Goal: Information Seeking & Learning: Learn about a topic

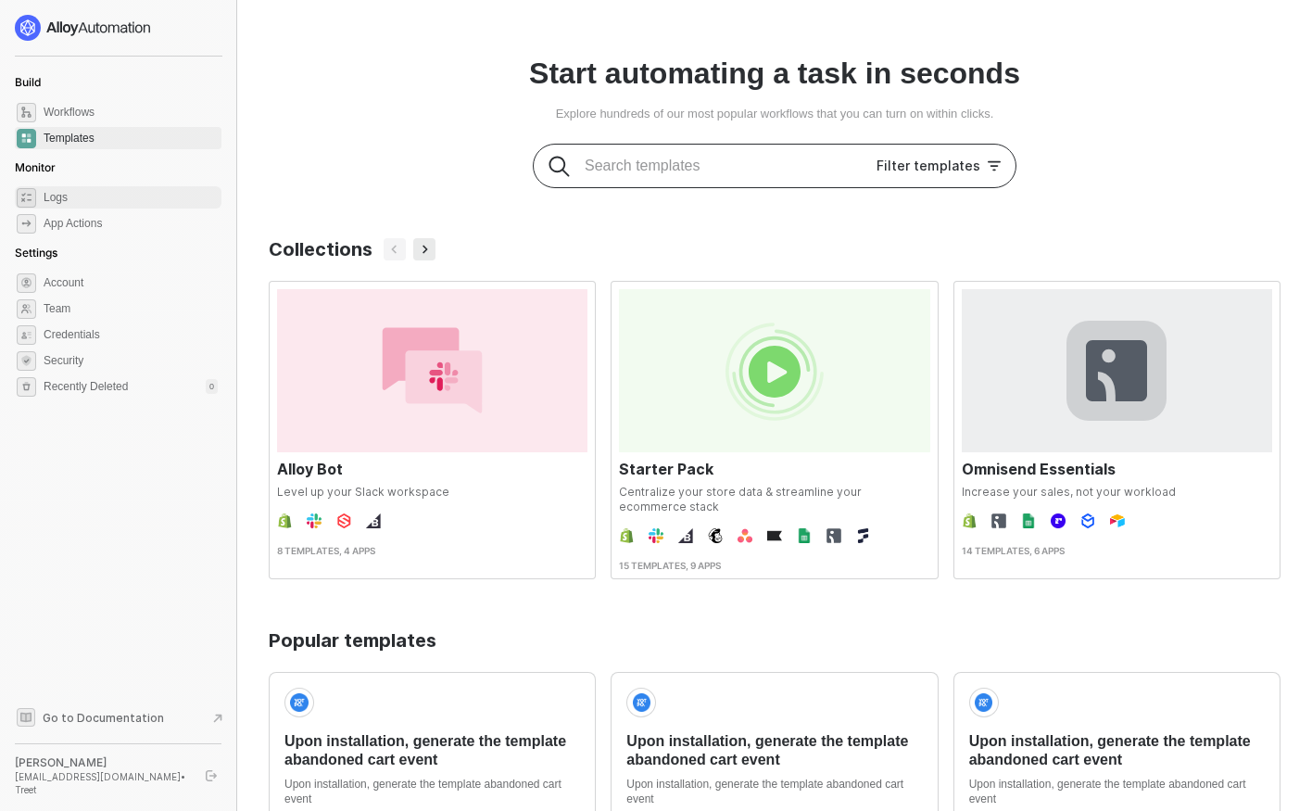
click at [95, 188] on span "Logs" at bounding box center [131, 197] width 174 height 22
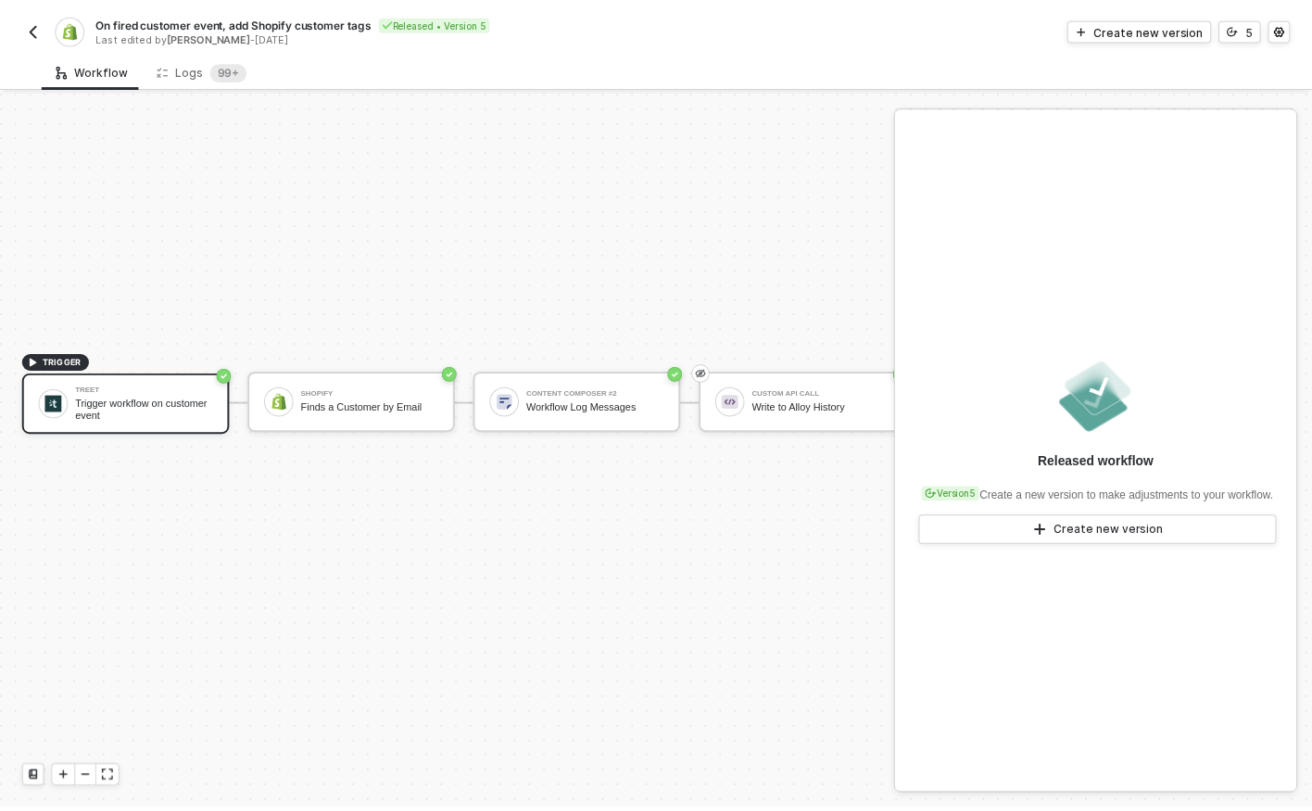
scroll to position [856, 0]
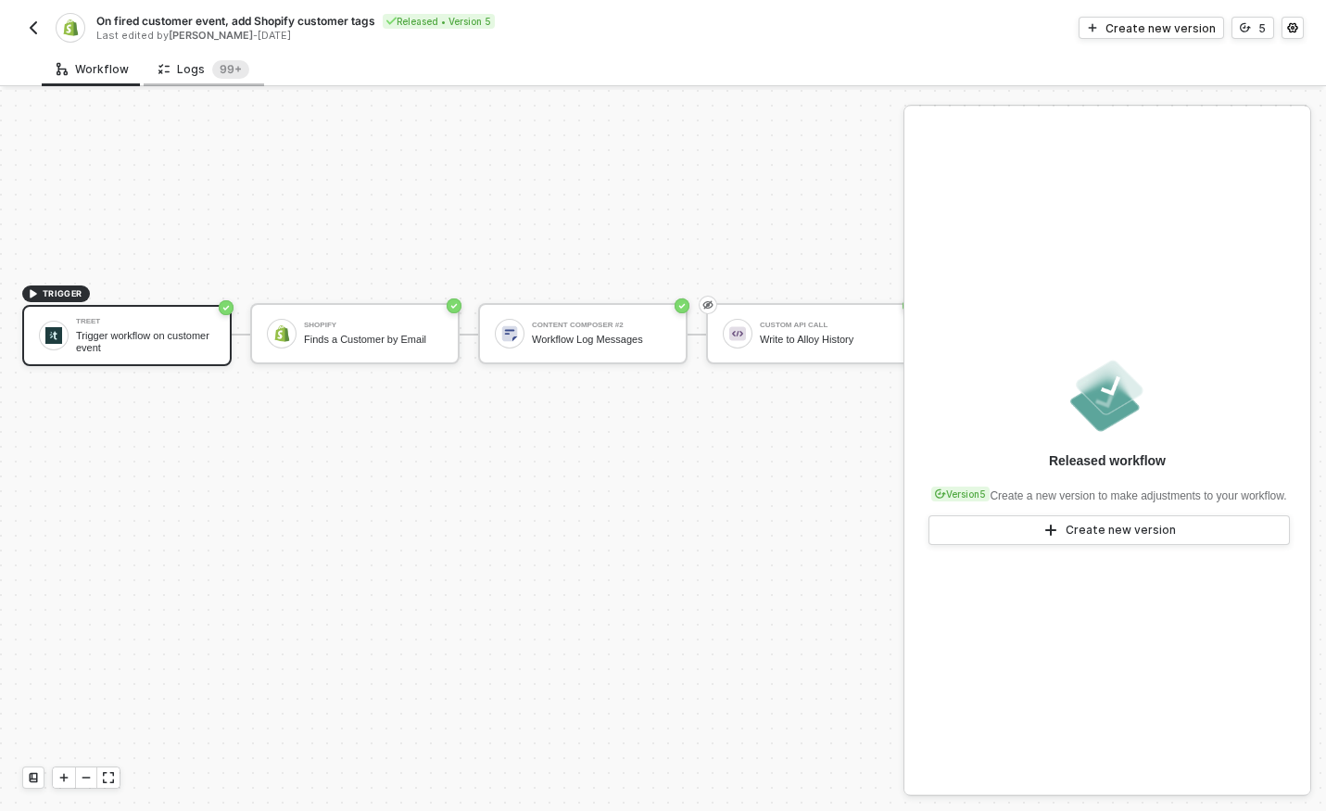
click at [192, 60] on div "Logs 99+" at bounding box center [203, 69] width 91 height 19
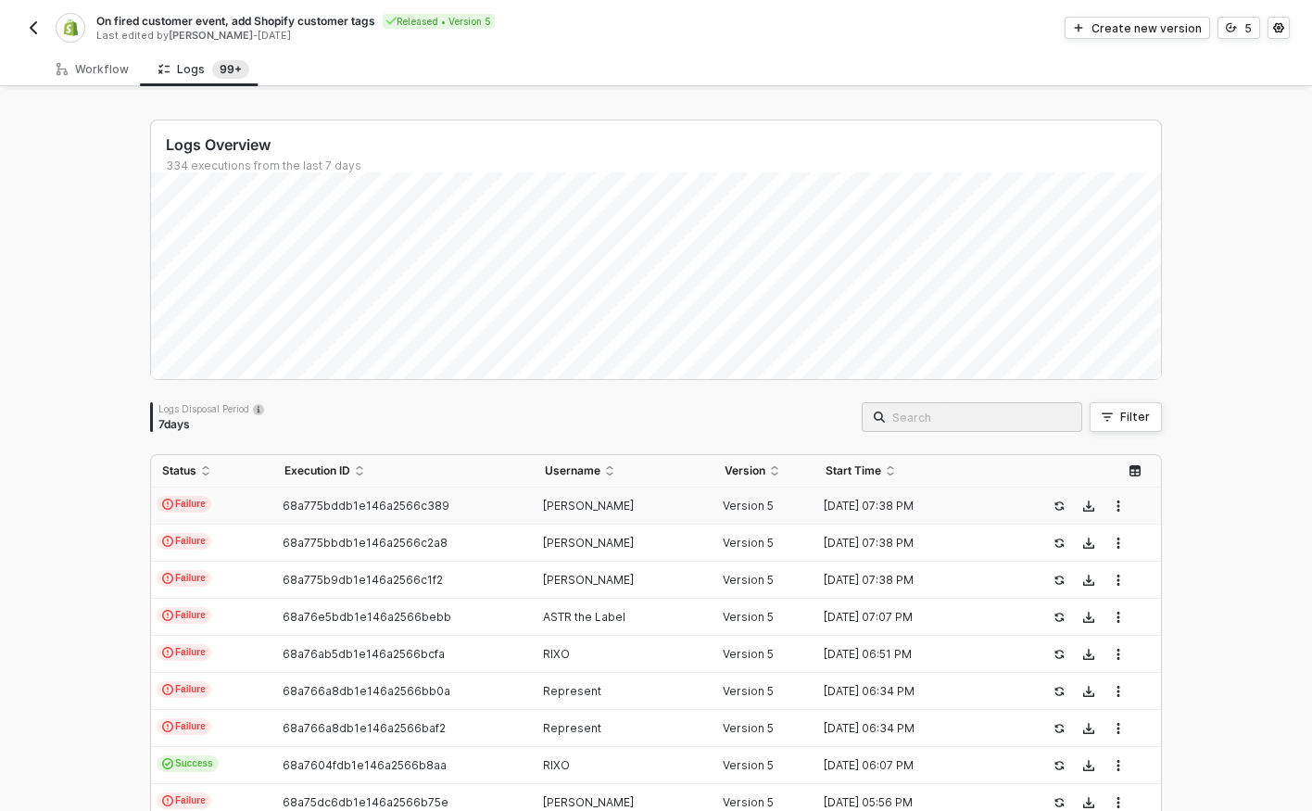
click at [247, 501] on td "Failure" at bounding box center [212, 505] width 122 height 37
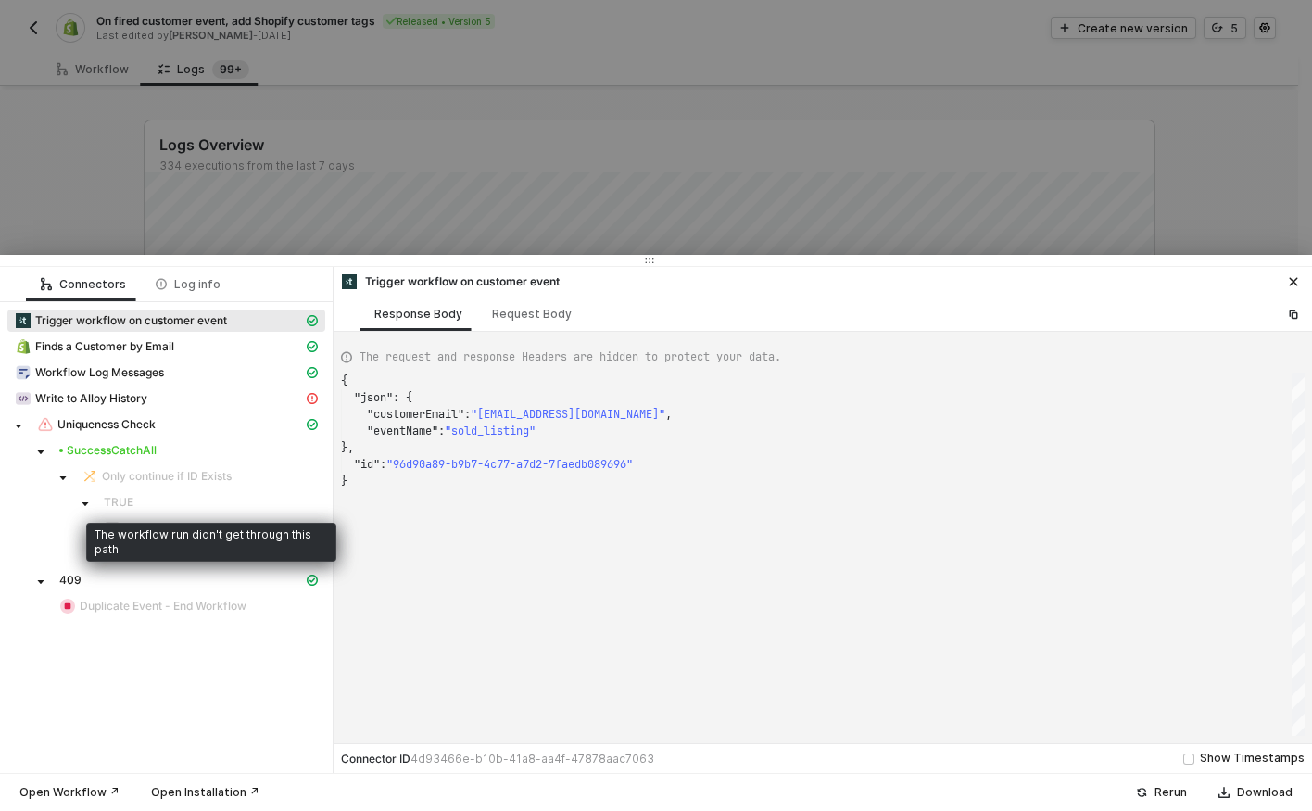
scroll to position [99, 0]
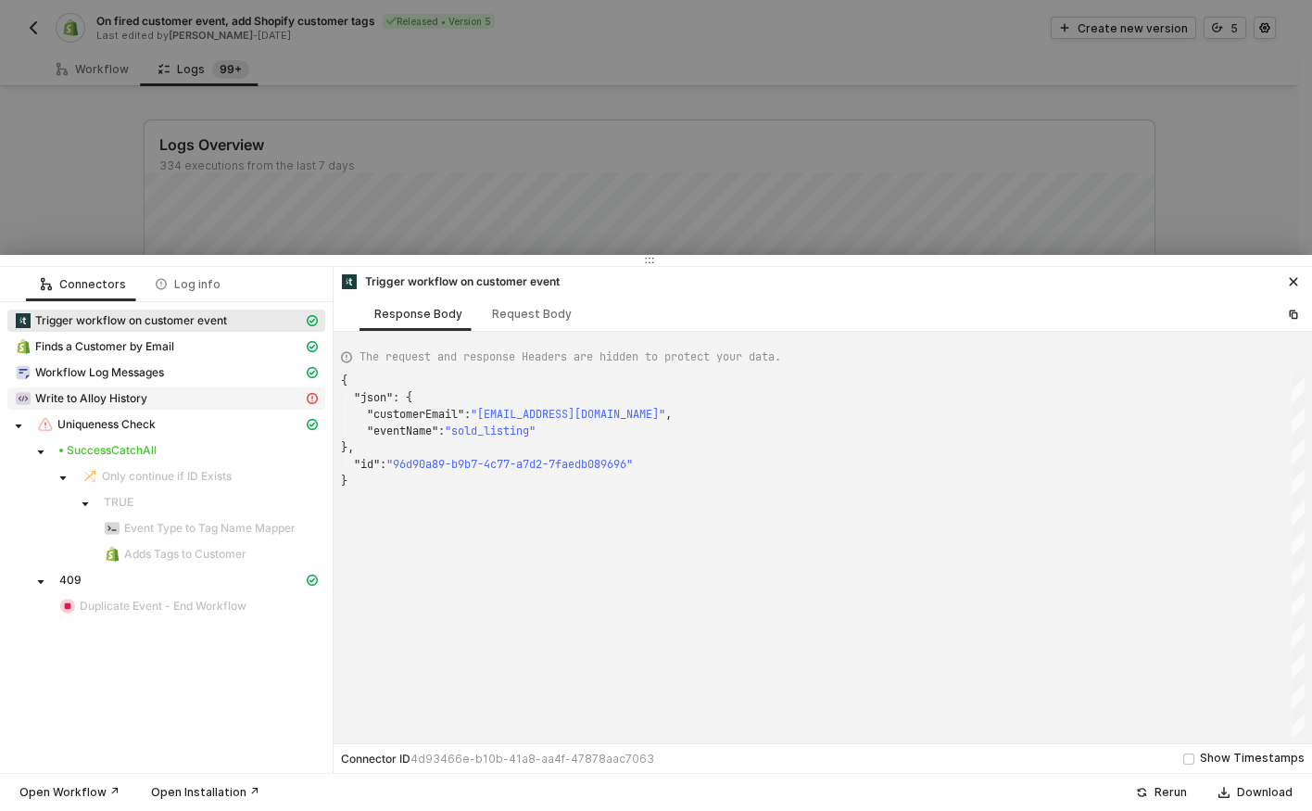
click at [184, 400] on div "Write to Alloy History" at bounding box center [159, 398] width 288 height 17
type textarea "{ "statusCode": 409, "message": "Error : {\"error\":\"Workflow execution alread…"
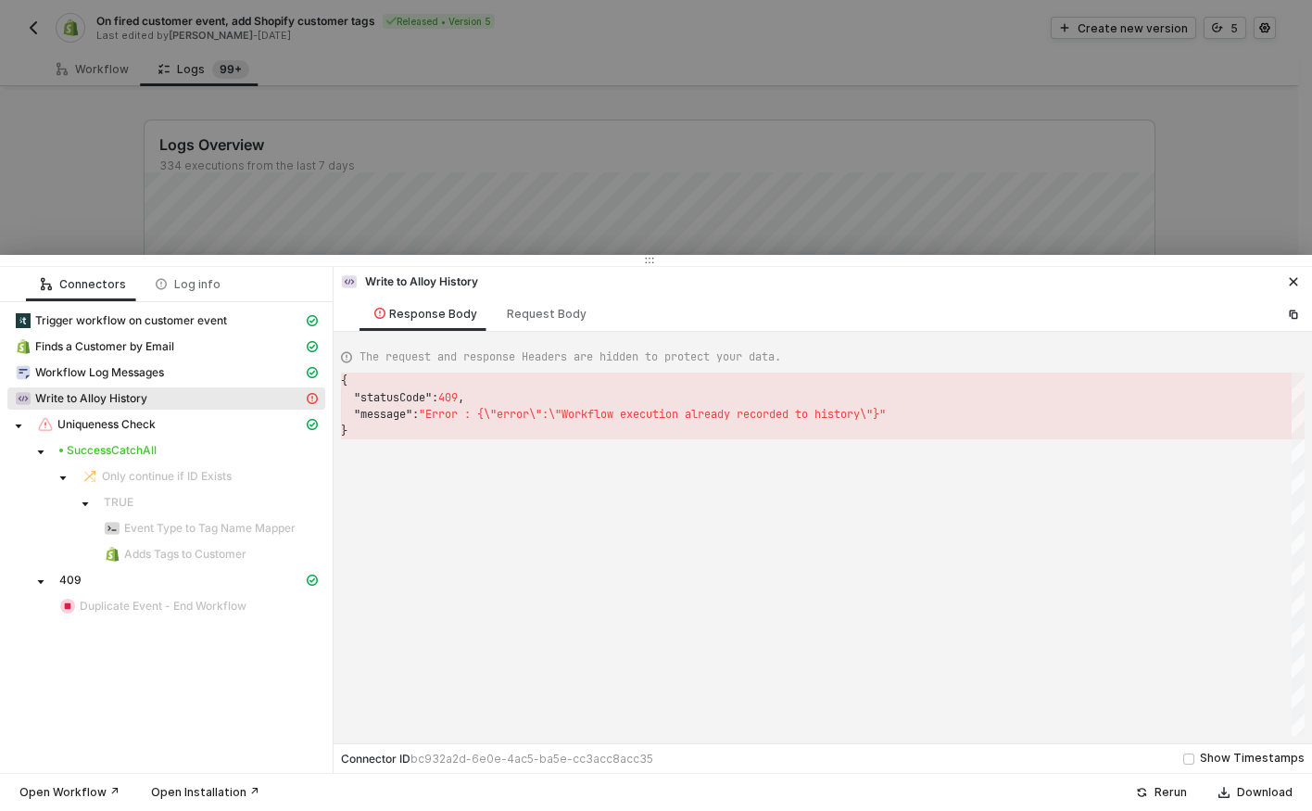
scroll to position [50, 0]
click at [1303, 283] on button "button" at bounding box center [1293, 282] width 22 height 22
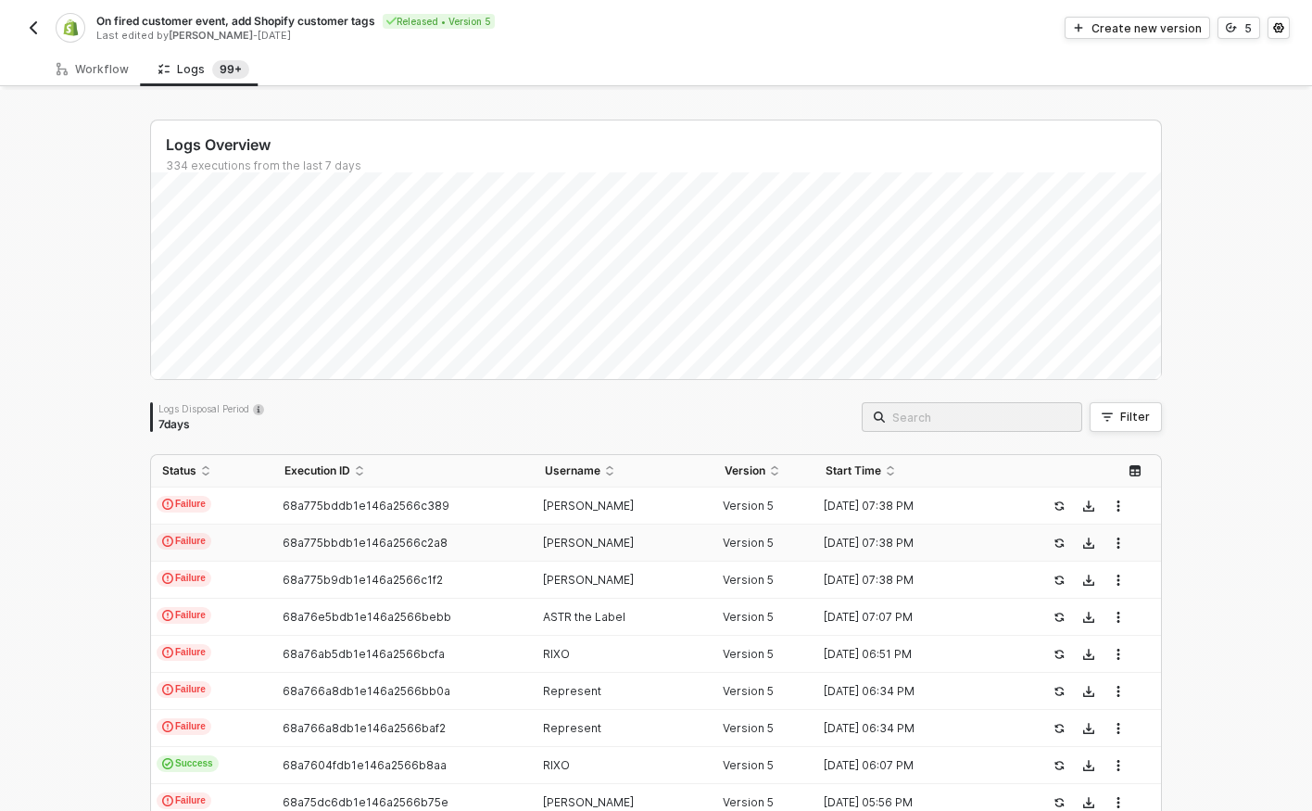
click at [492, 549] on td "68a775bbdb1e146a2566c2a8" at bounding box center [402, 542] width 259 height 37
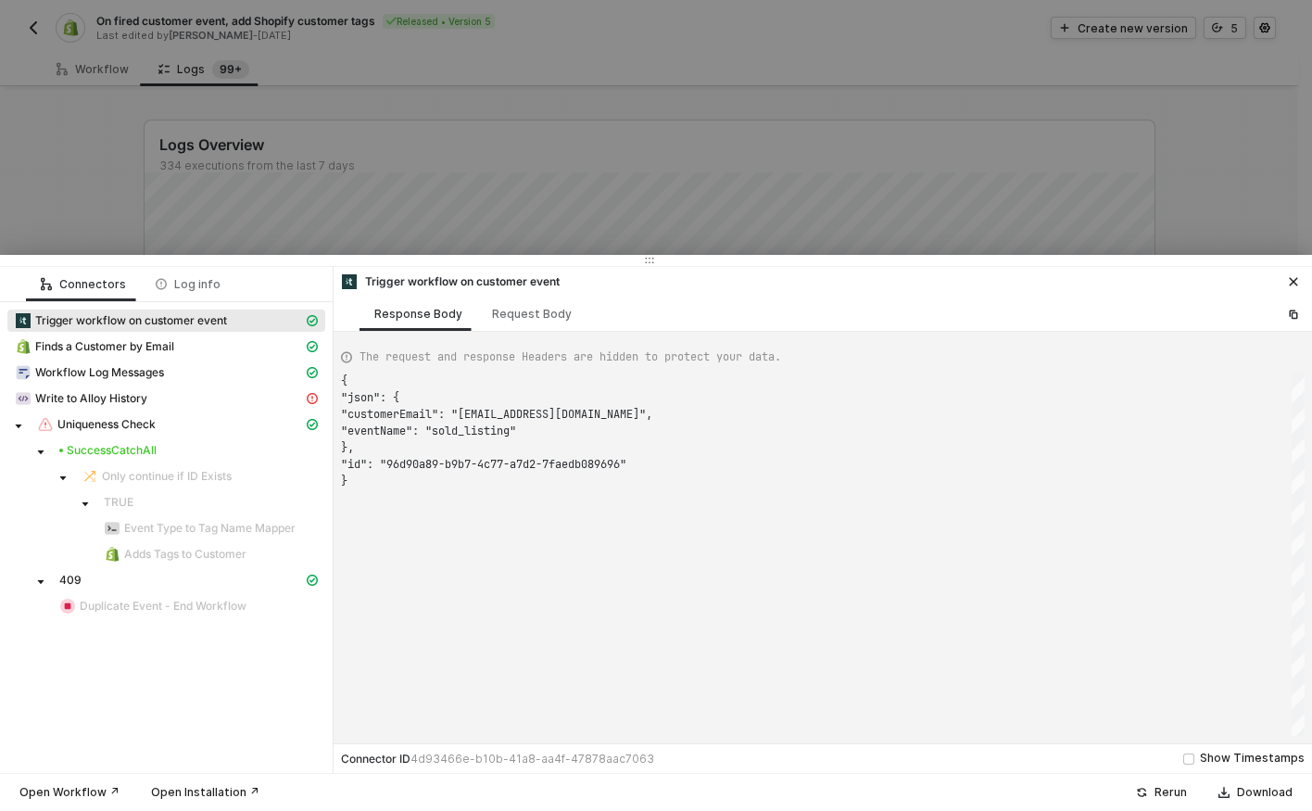
scroll to position [100, 0]
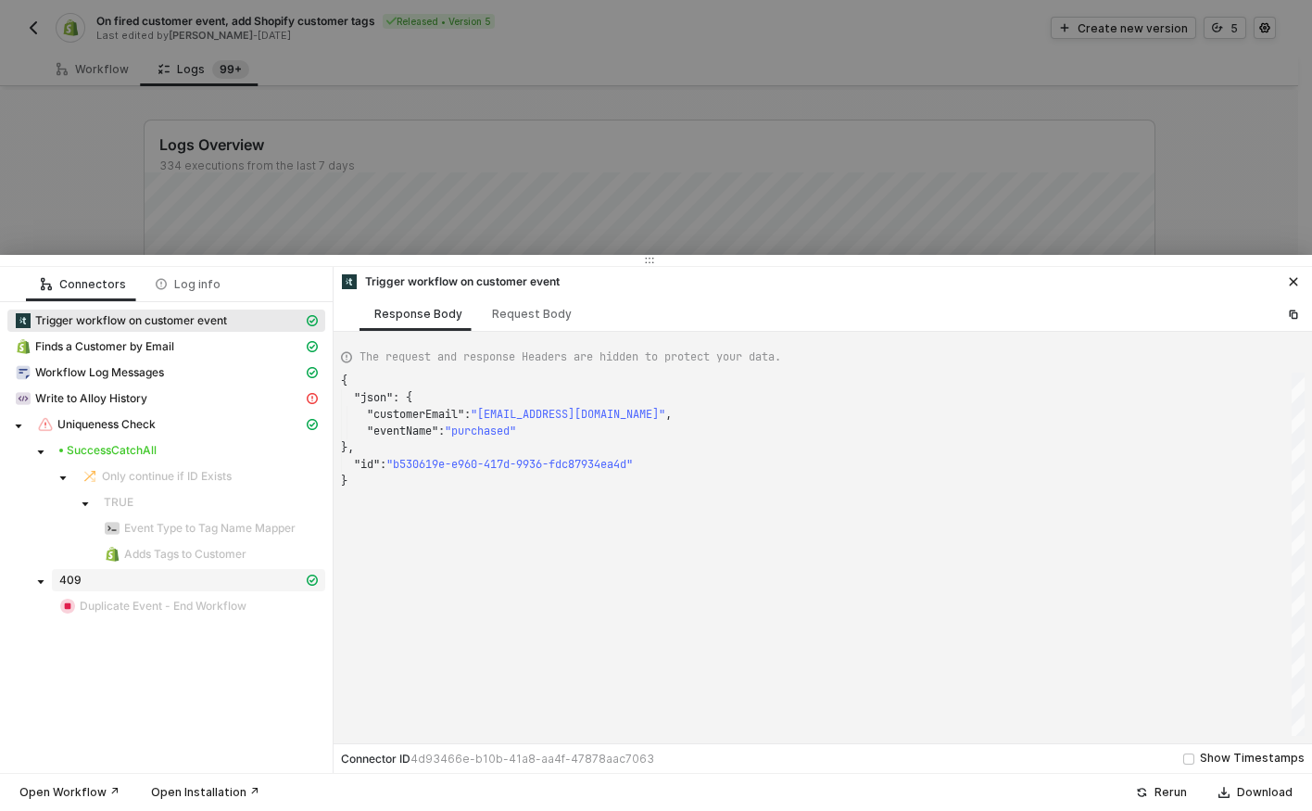
click at [220, 573] on div "409" at bounding box center [181, 580] width 244 height 15
click at [183, 397] on div "Write to Alloy History" at bounding box center [159, 398] width 288 height 17
type textarea "{ "statusCode": 409, "message": "Error : {\"error\":\"Workflow execution alread…"
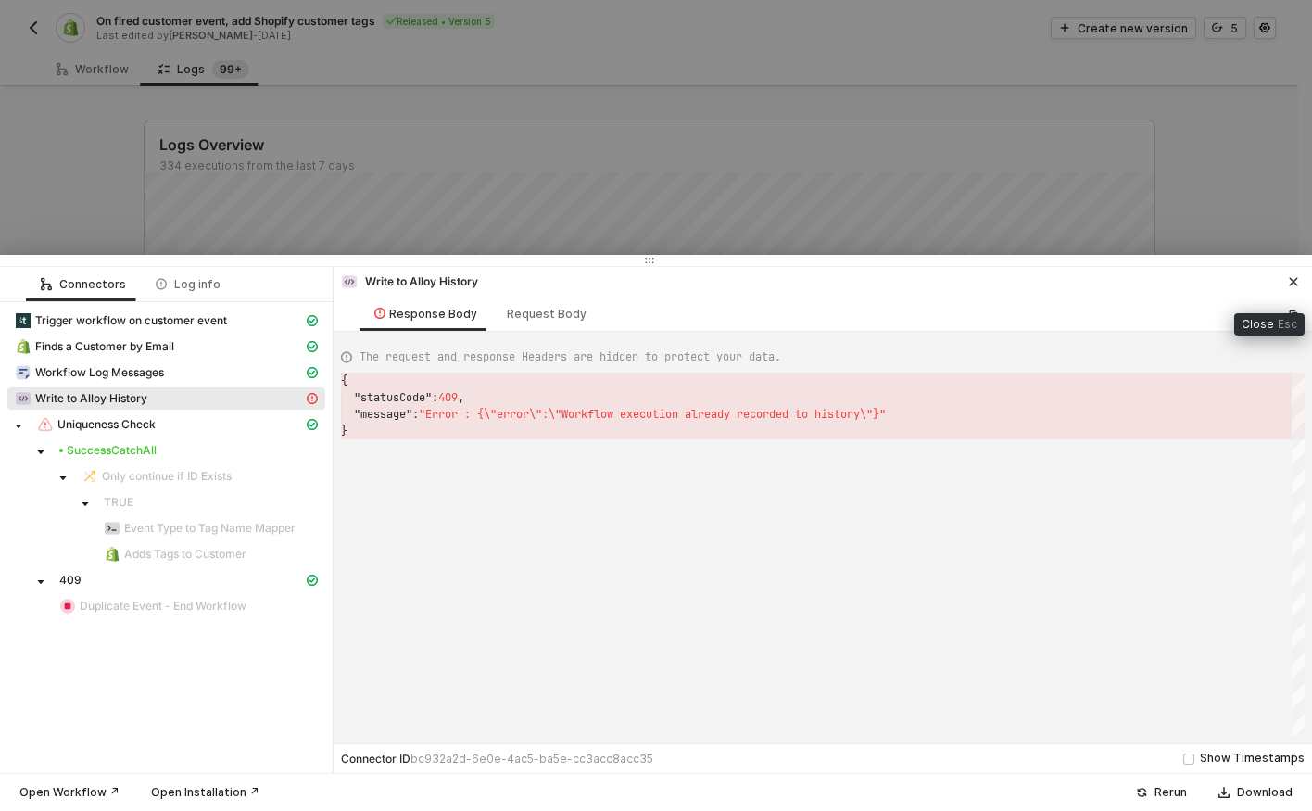
click at [1297, 283] on icon "icon-close" at bounding box center [1293, 281] width 11 height 11
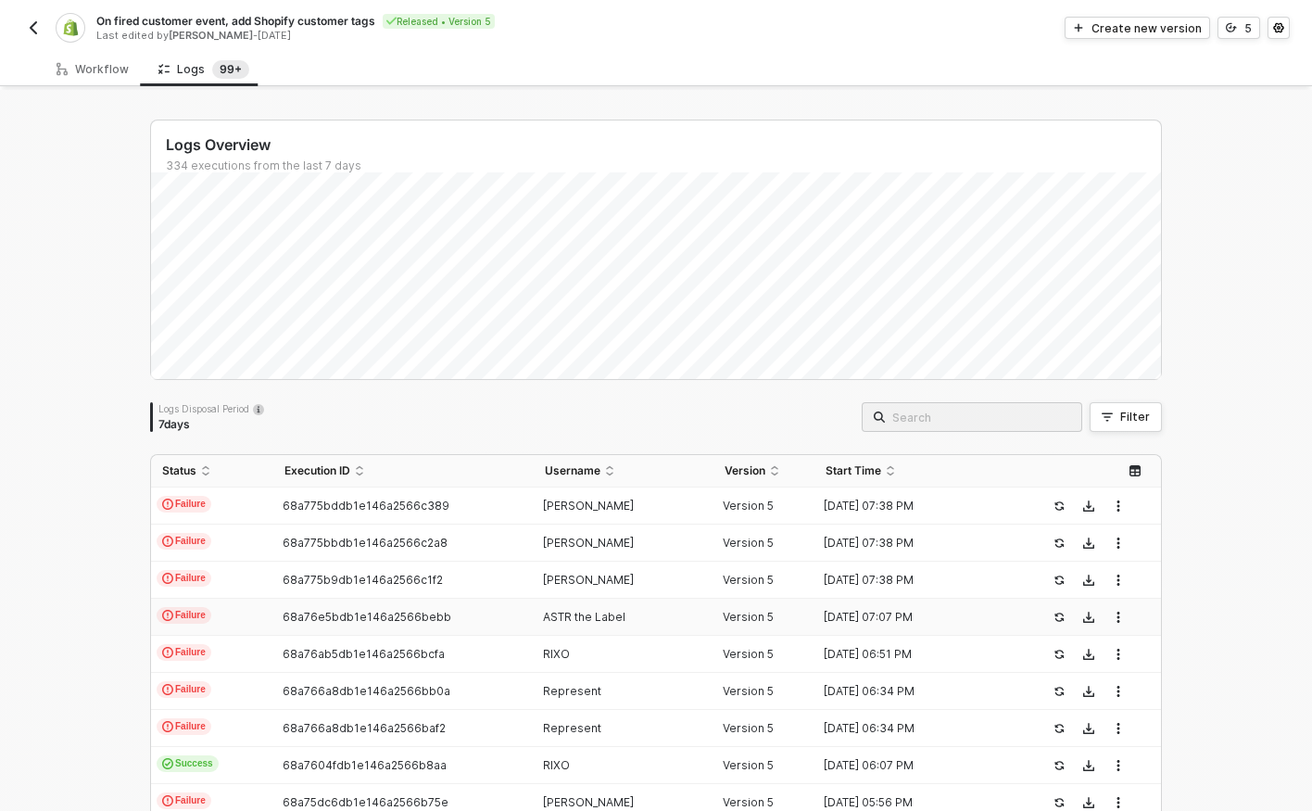
click at [662, 628] on td "ASTR the Label" at bounding box center [624, 616] width 181 height 37
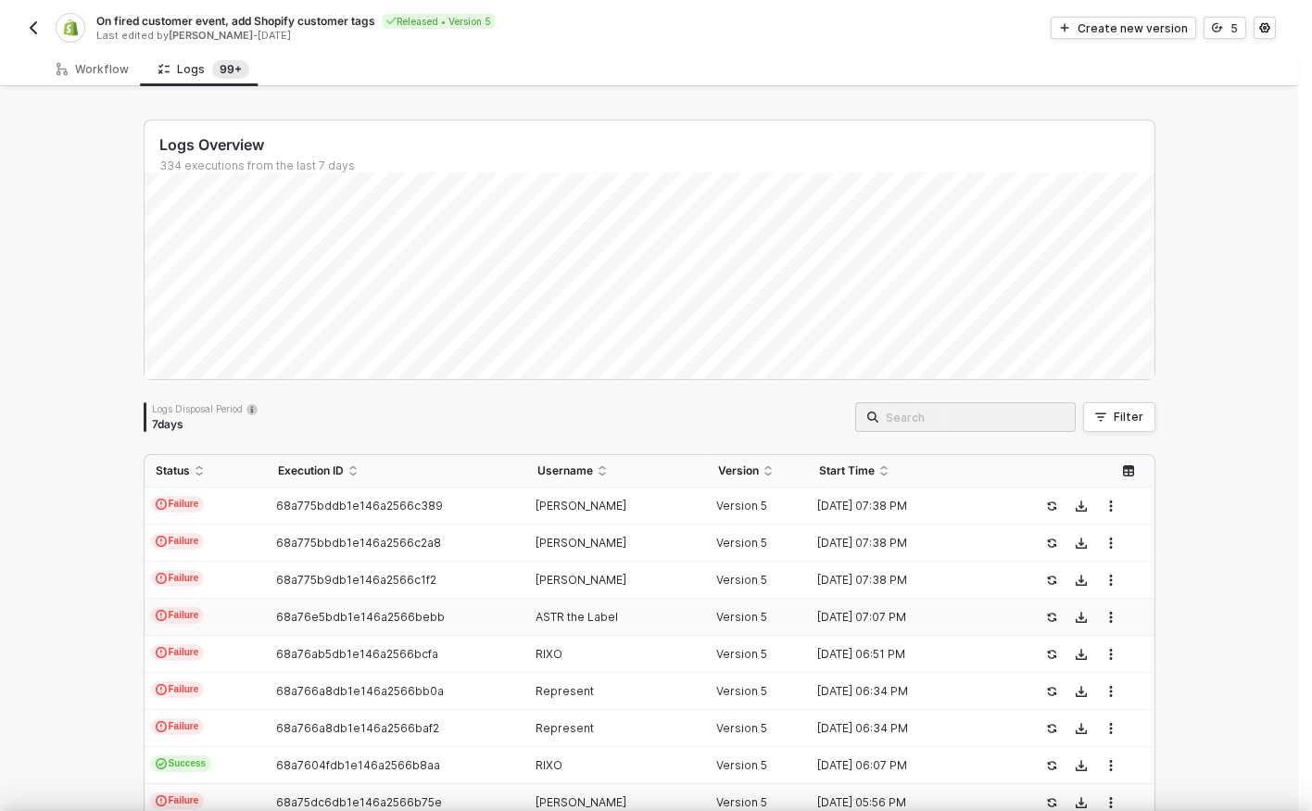
scroll to position [100, 0]
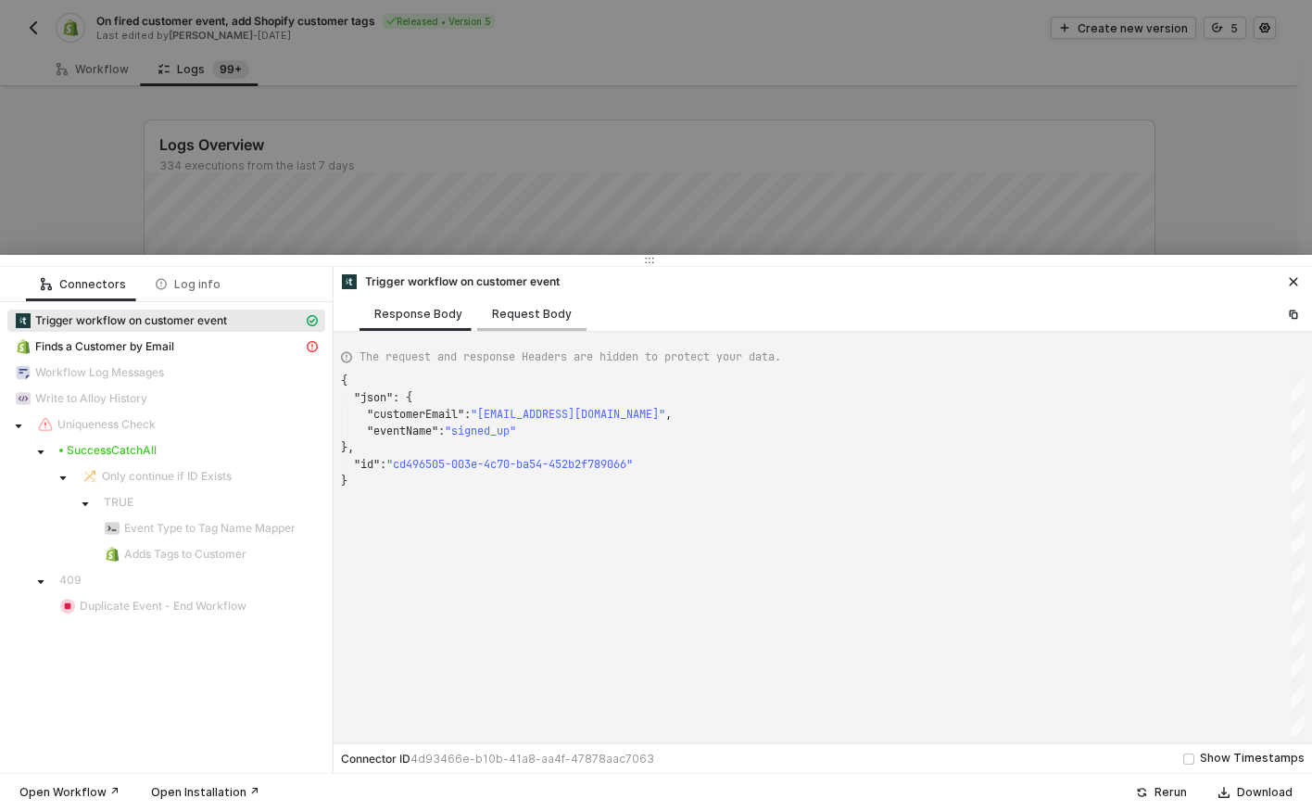
click at [547, 325] on div "Request Body" at bounding box center [531, 313] width 109 height 34
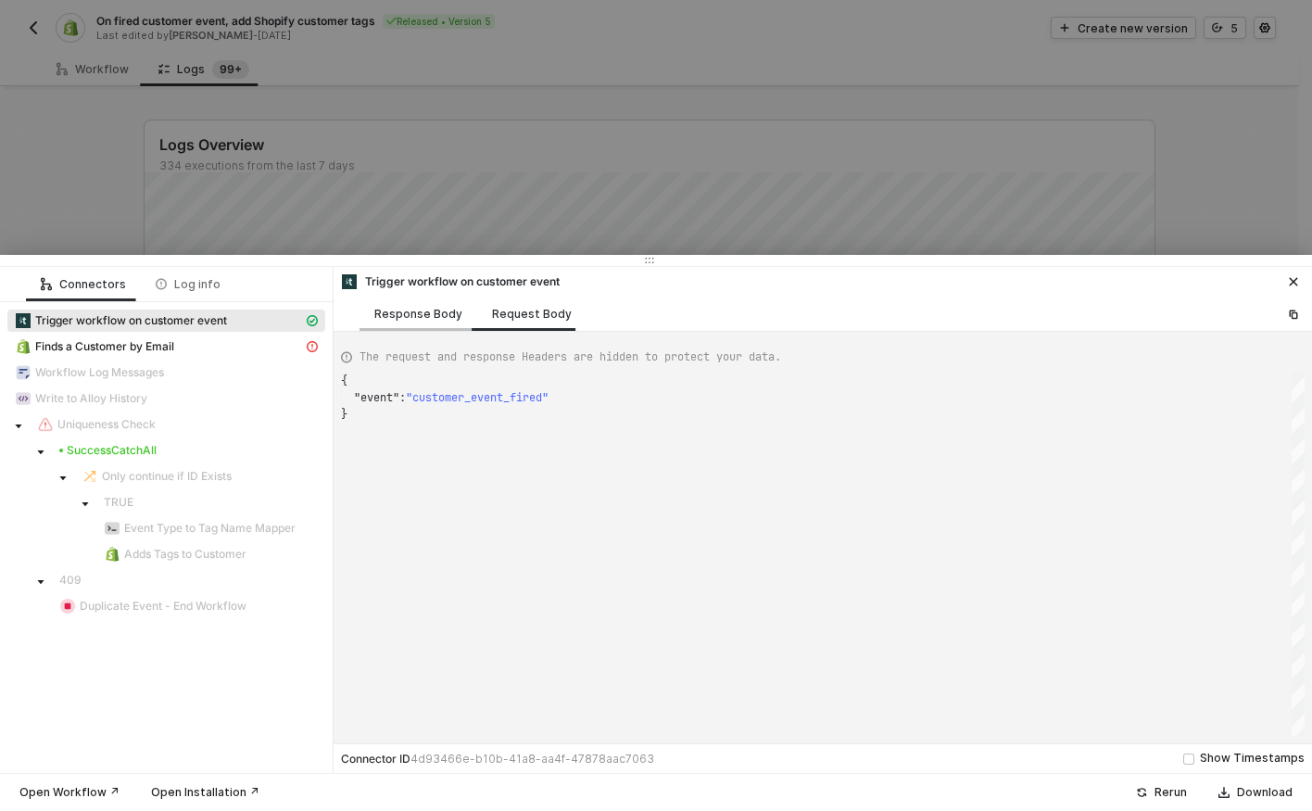
click at [429, 319] on div "Response Body" at bounding box center [418, 314] width 88 height 15
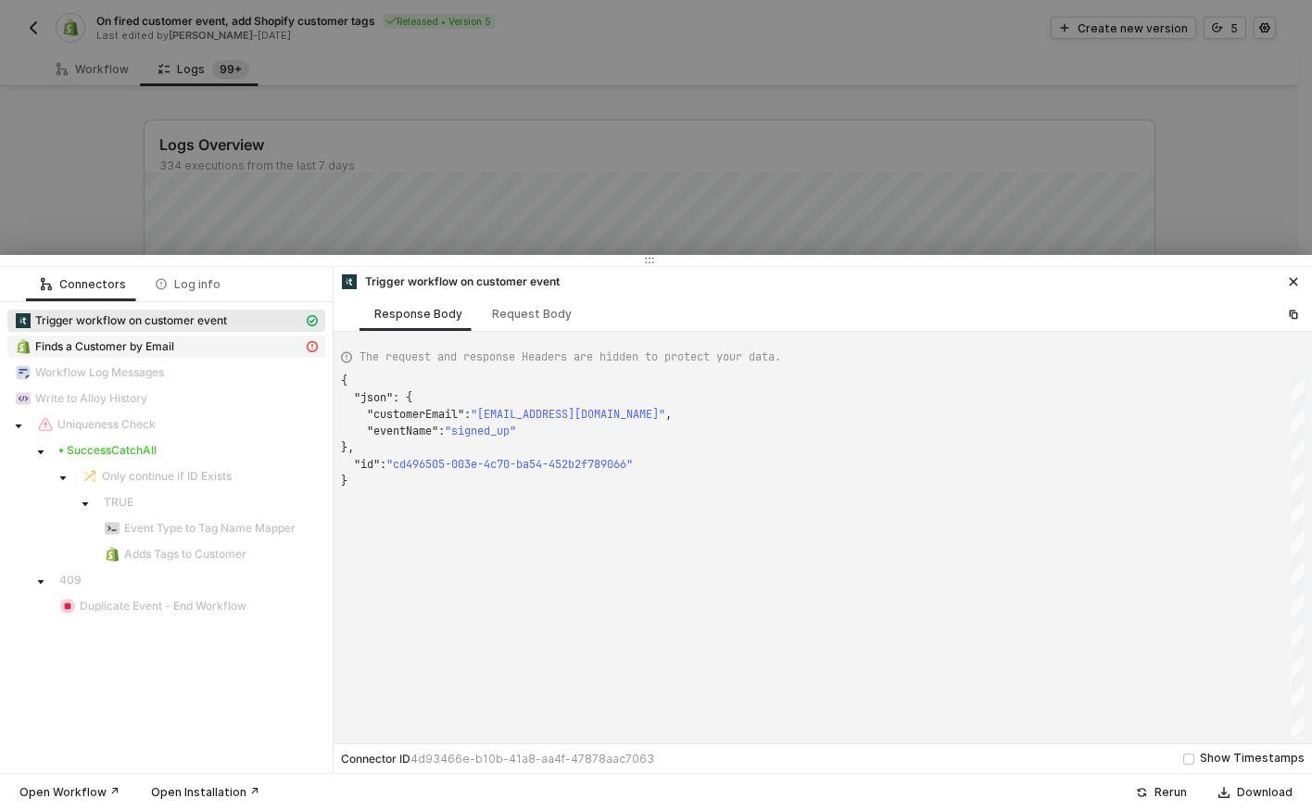
click at [189, 346] on div "Finds a Customer by Email" at bounding box center [159, 346] width 288 height 17
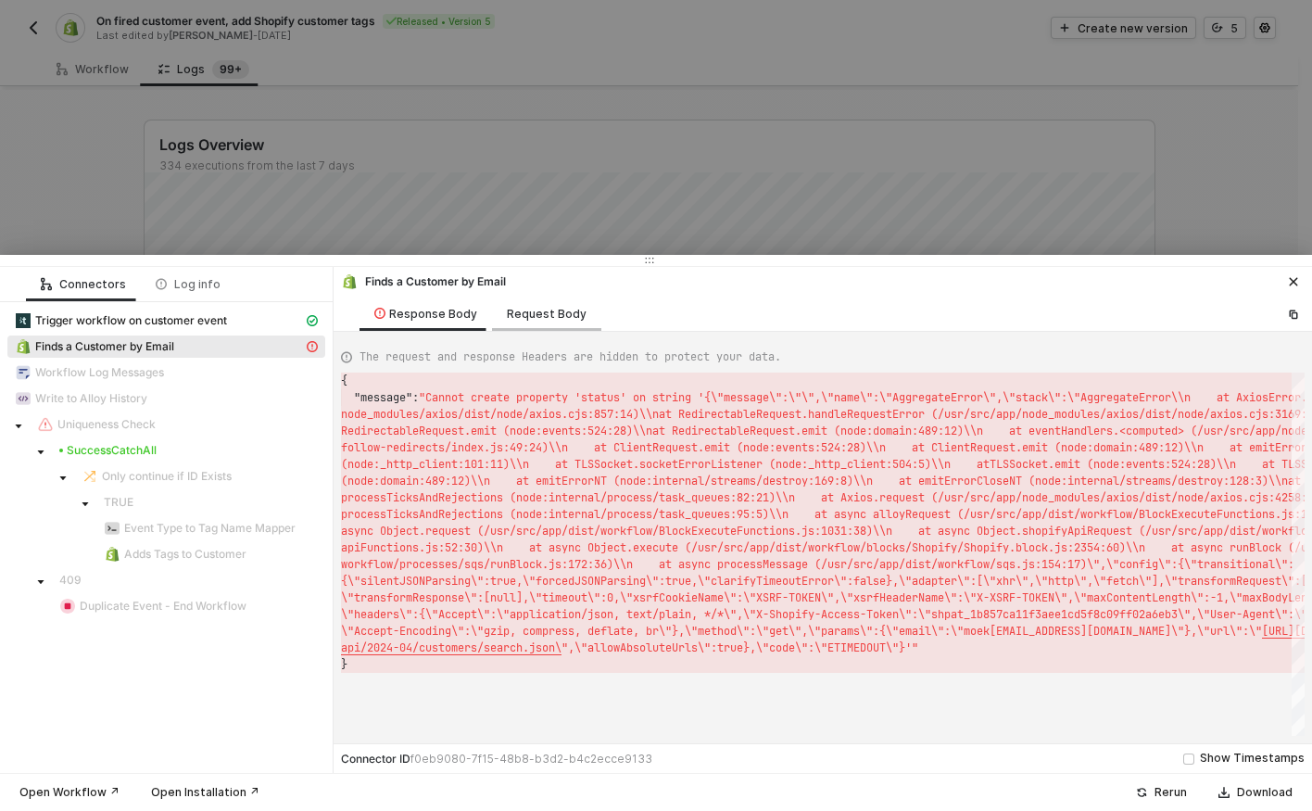
click at [535, 315] on div "Request Body" at bounding box center [547, 314] width 80 height 15
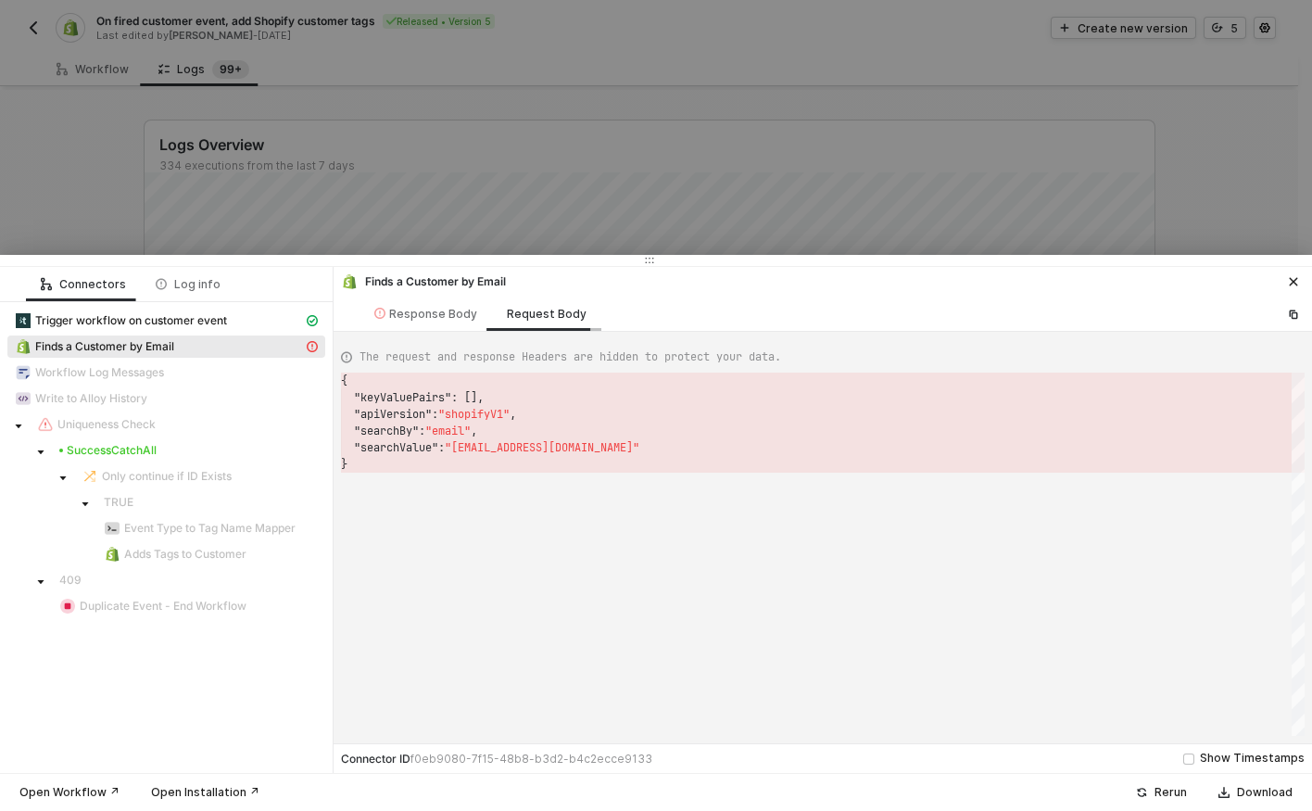
scroll to position [83, 0]
click at [421, 312] on div "Response Body" at bounding box center [425, 314] width 103 height 15
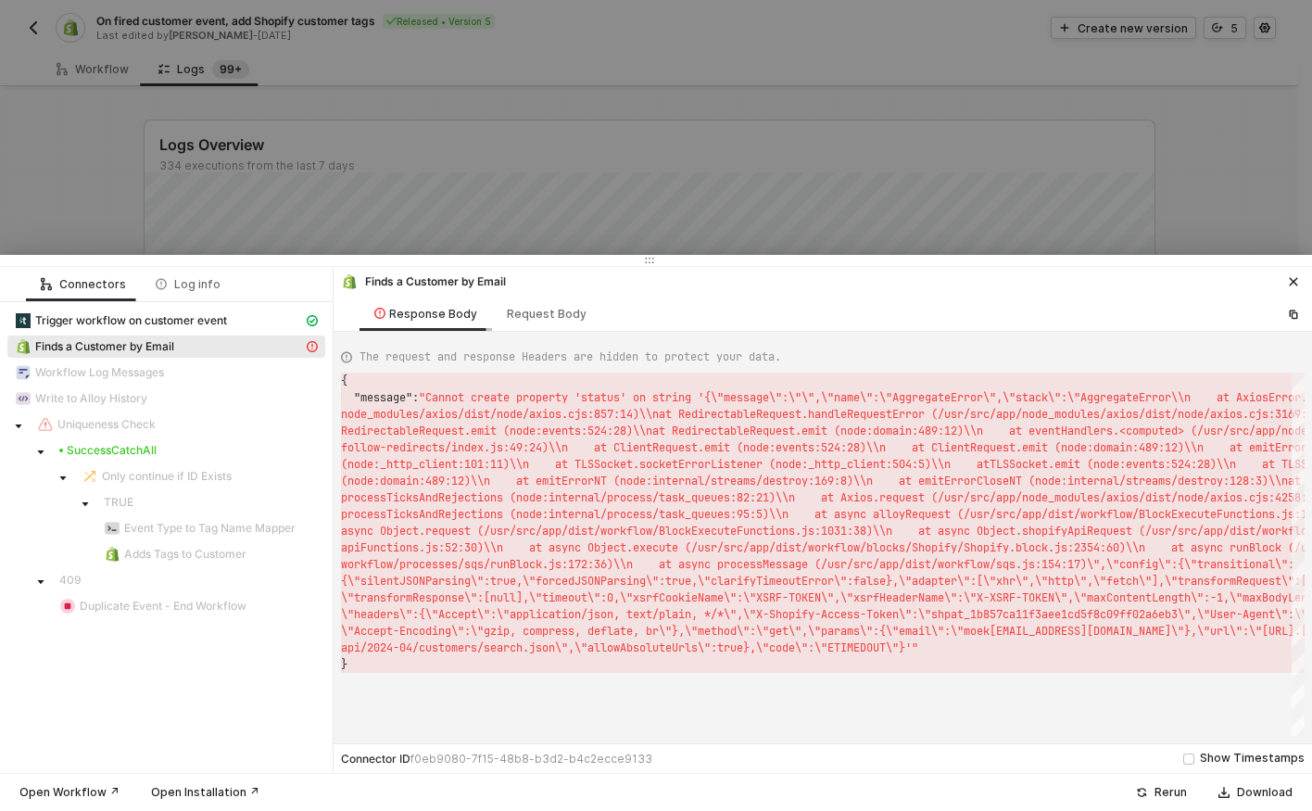
scroll to position [17, 0]
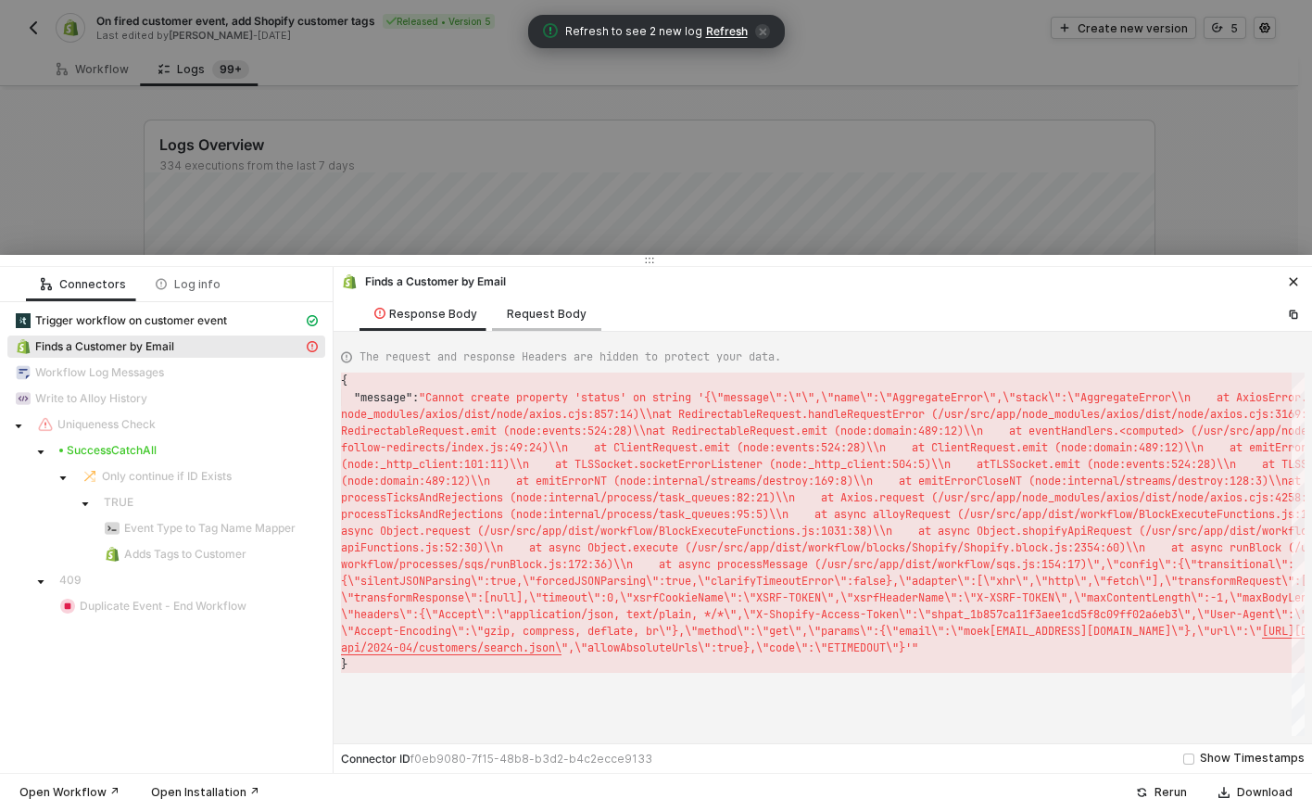
click at [549, 318] on div "Request Body" at bounding box center [547, 314] width 80 height 15
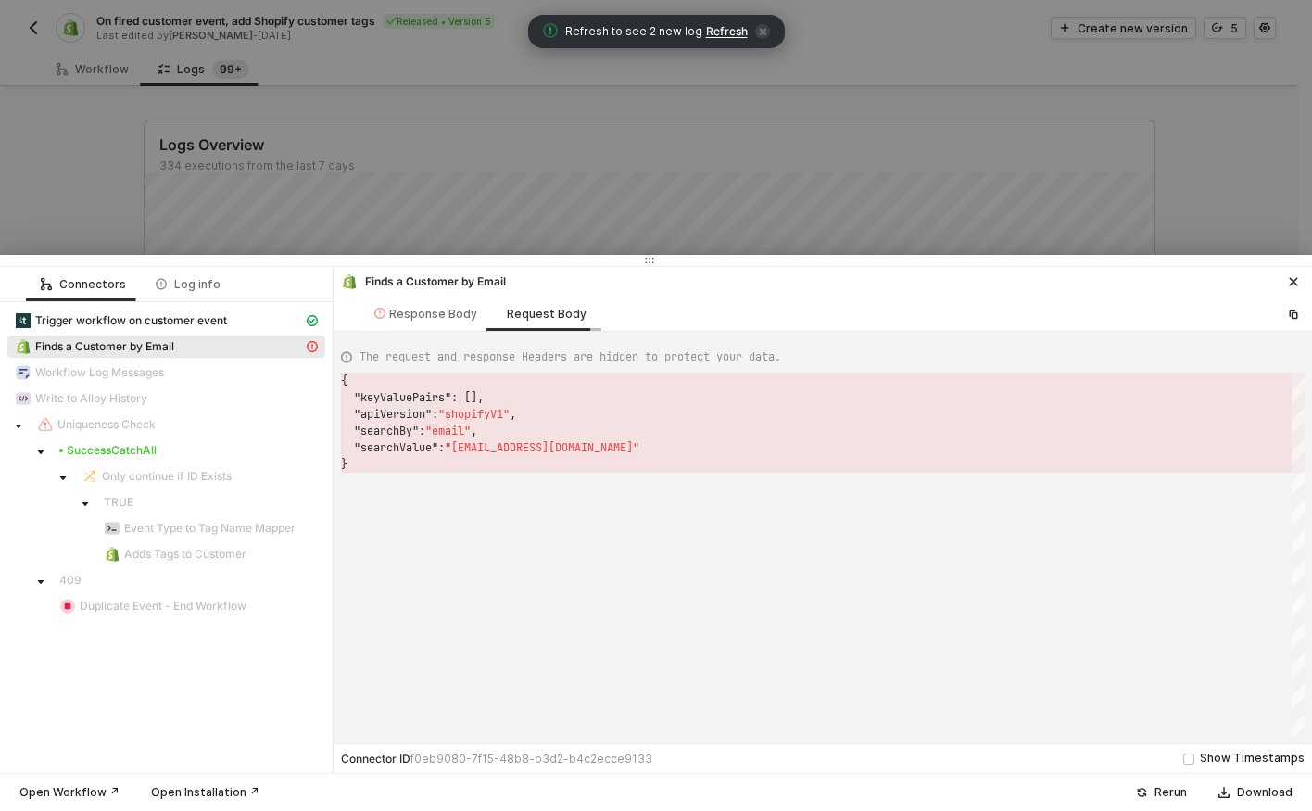
scroll to position [83, 0]
click at [431, 324] on div "Response Body" at bounding box center [425, 313] width 132 height 34
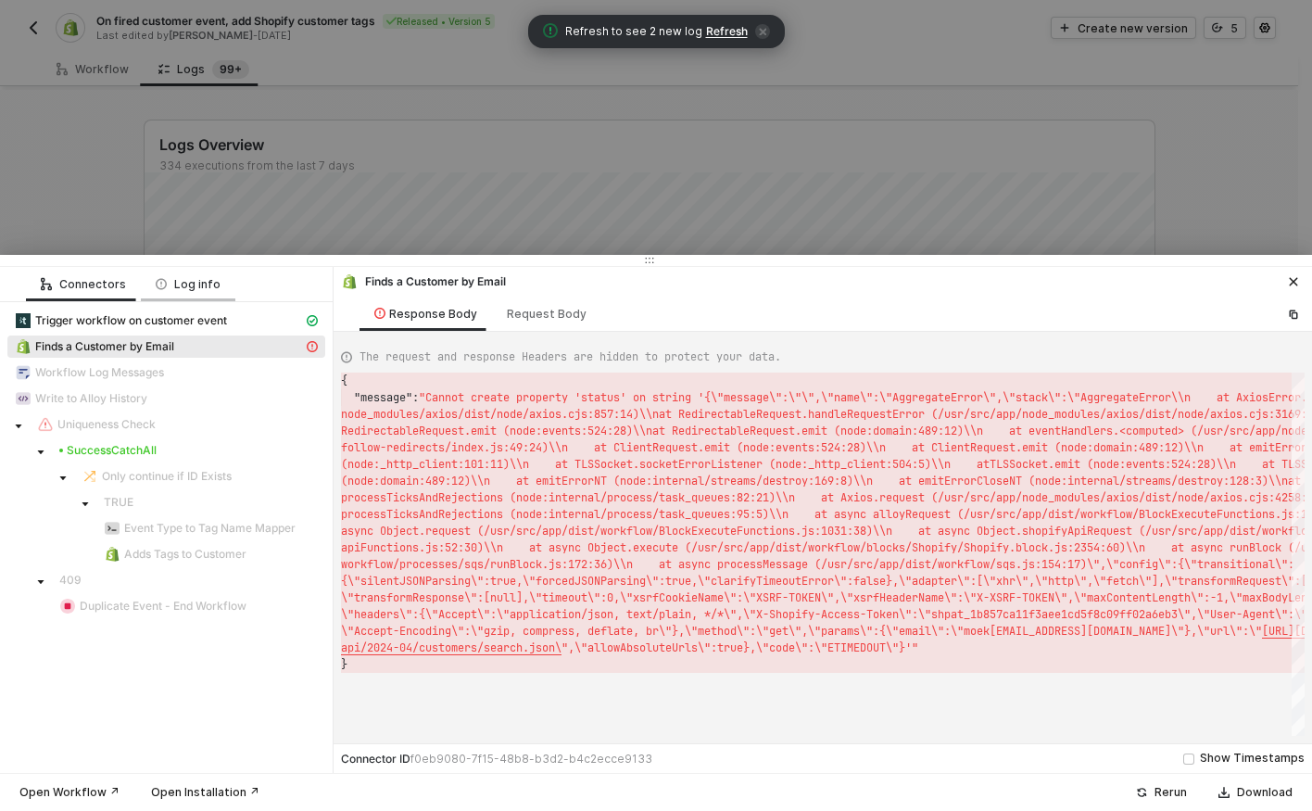
click at [166, 279] on div "Log info" at bounding box center [188, 284] width 65 height 15
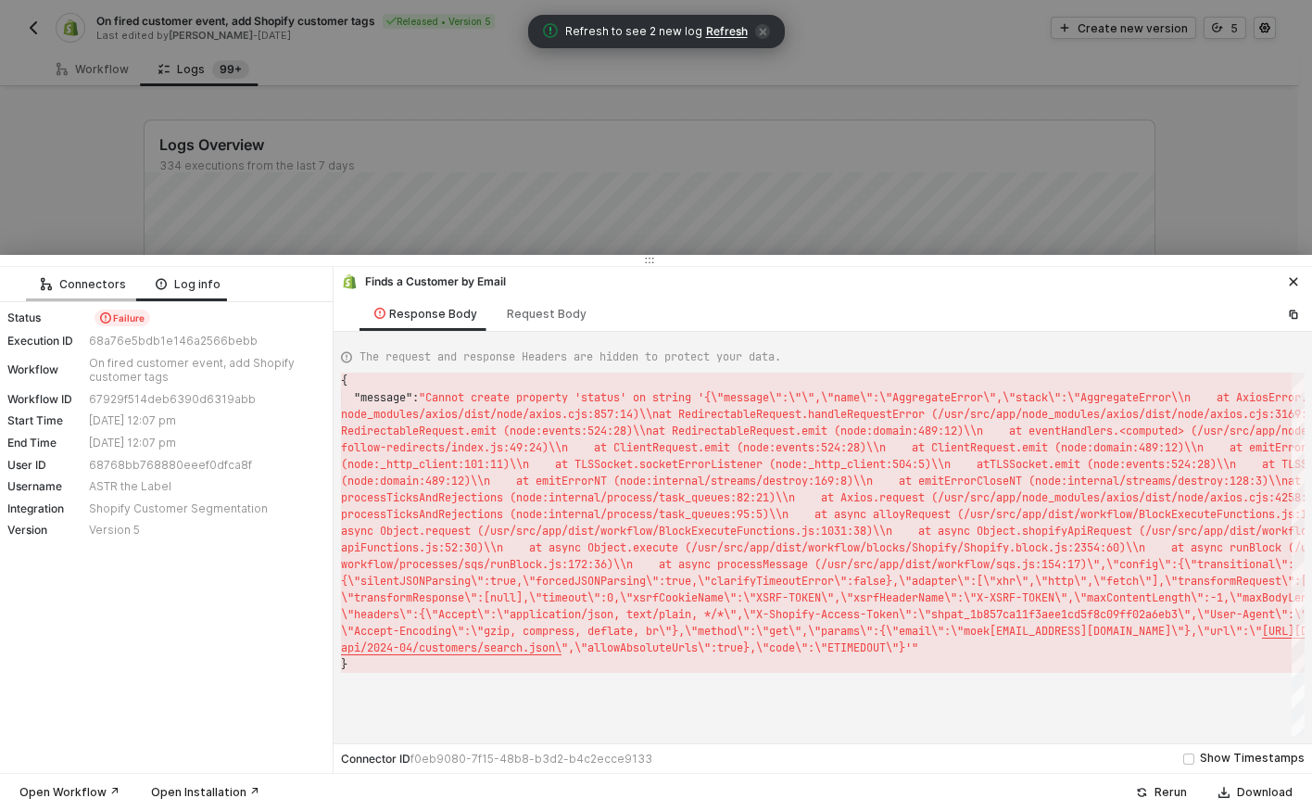
click at [108, 285] on div "Connectors" at bounding box center [83, 284] width 85 height 15
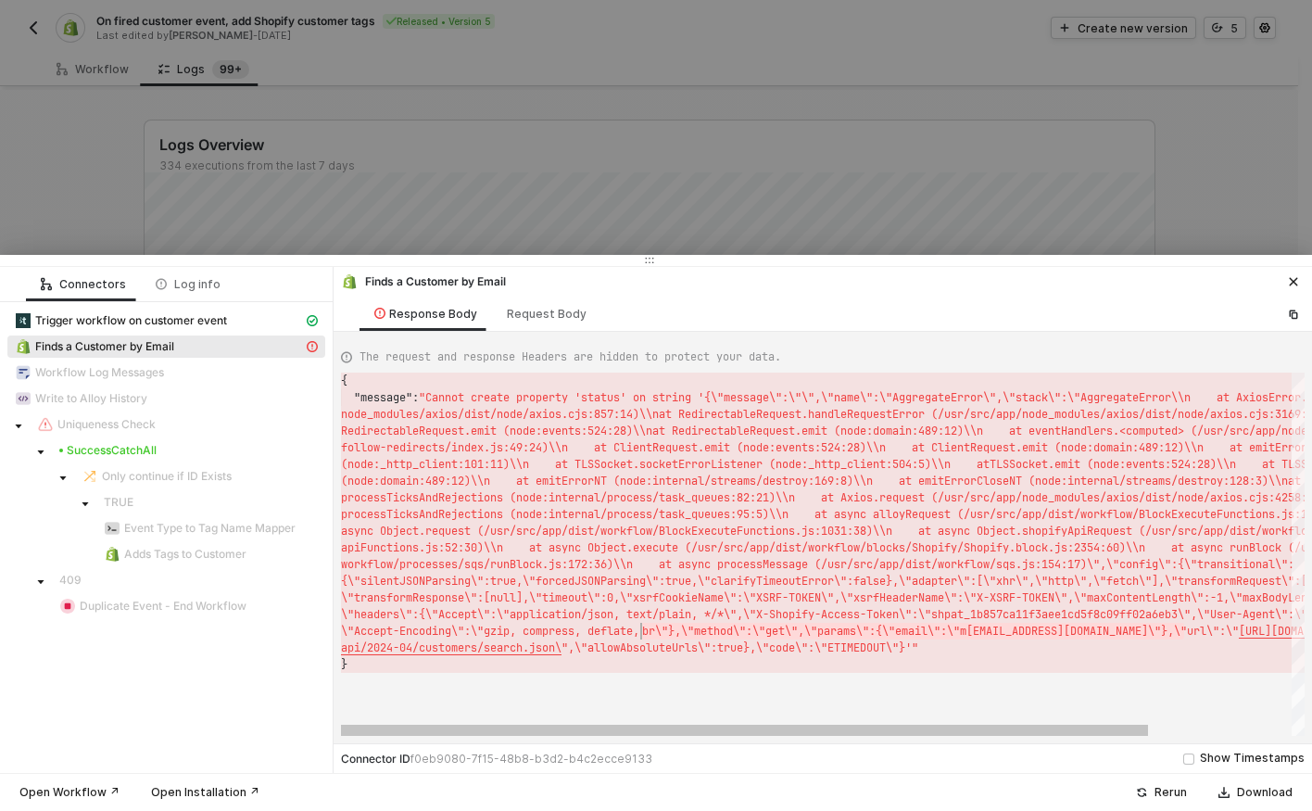
type textarea "",\"fetch\"],\"transformRequest\":[null],\"transformResponse\":[null],\"timeout…"
drag, startPoint x: 1189, startPoint y: 631, endPoint x: 558, endPoint y: 651, distance: 631.2
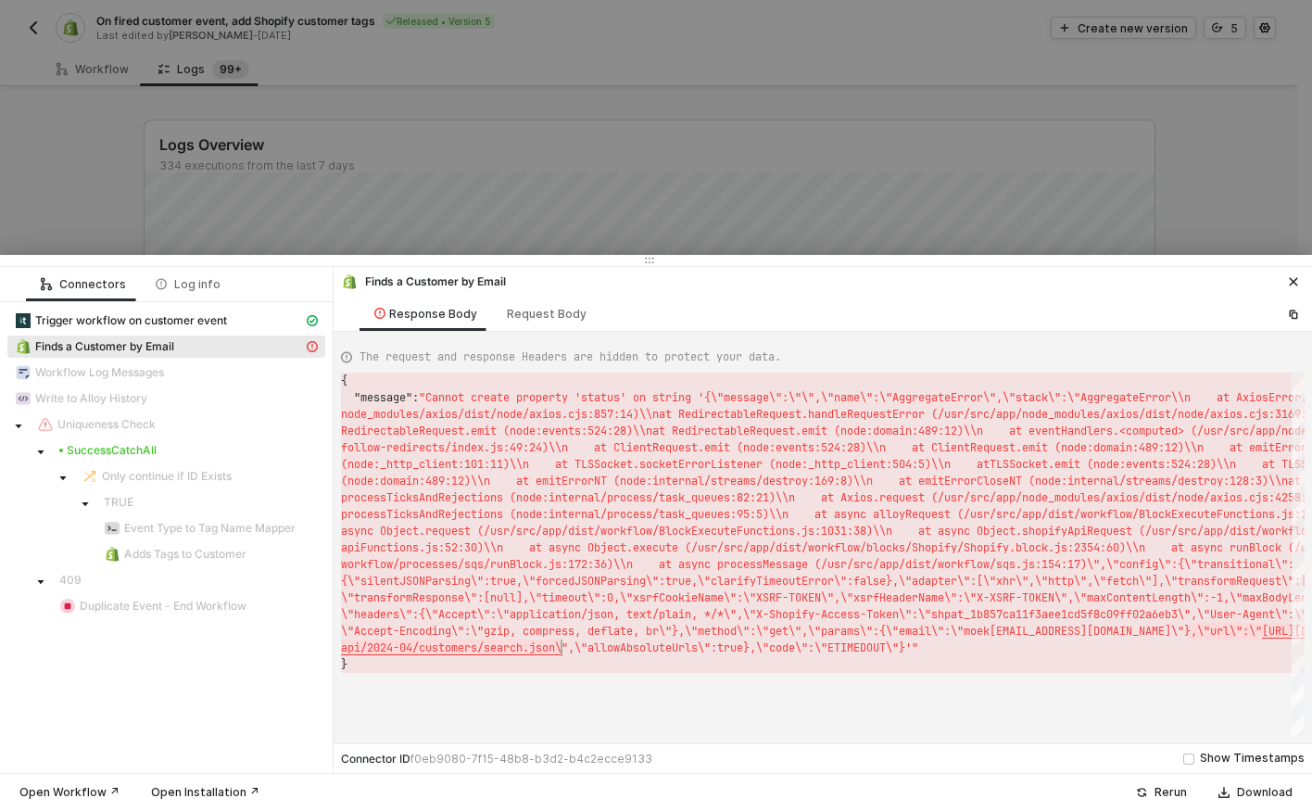
click at [598, 173] on div at bounding box center [656, 405] width 1312 height 811
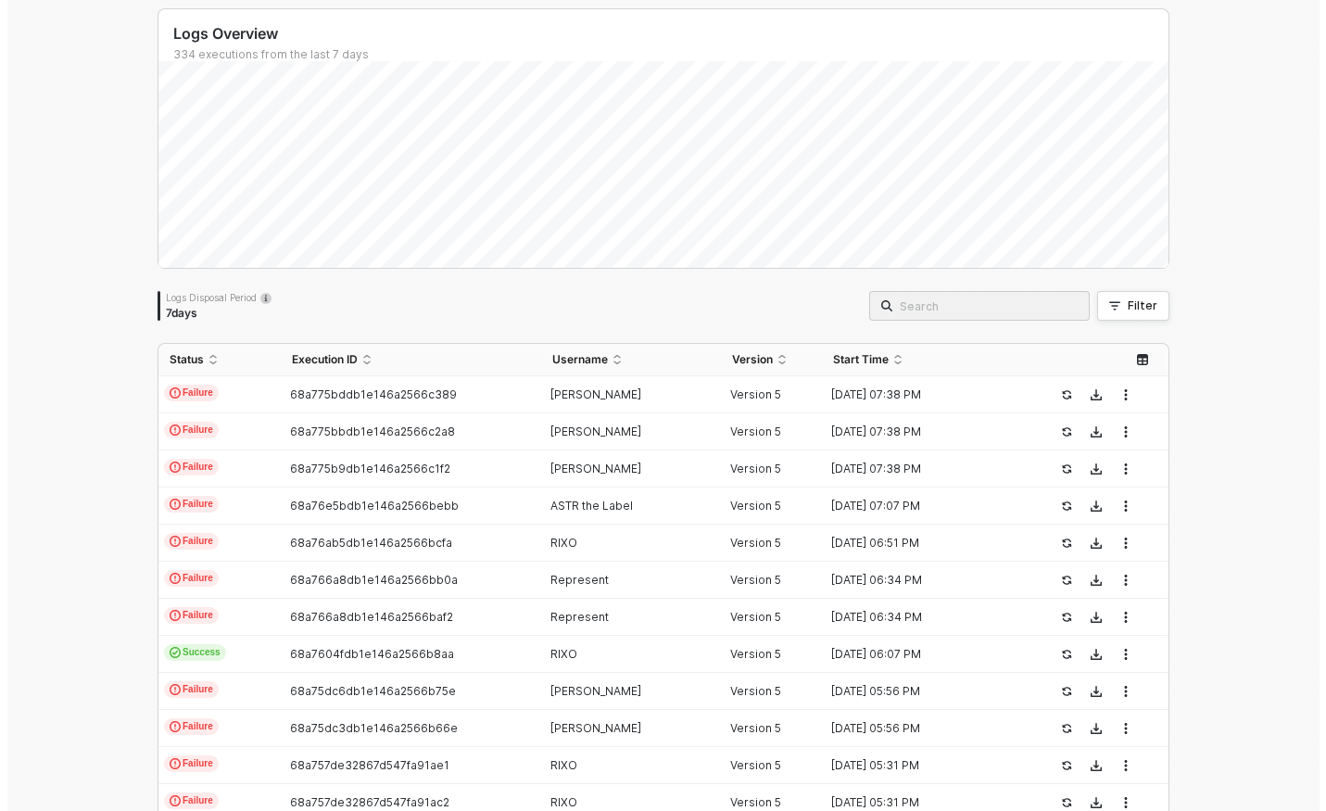
scroll to position [0, 0]
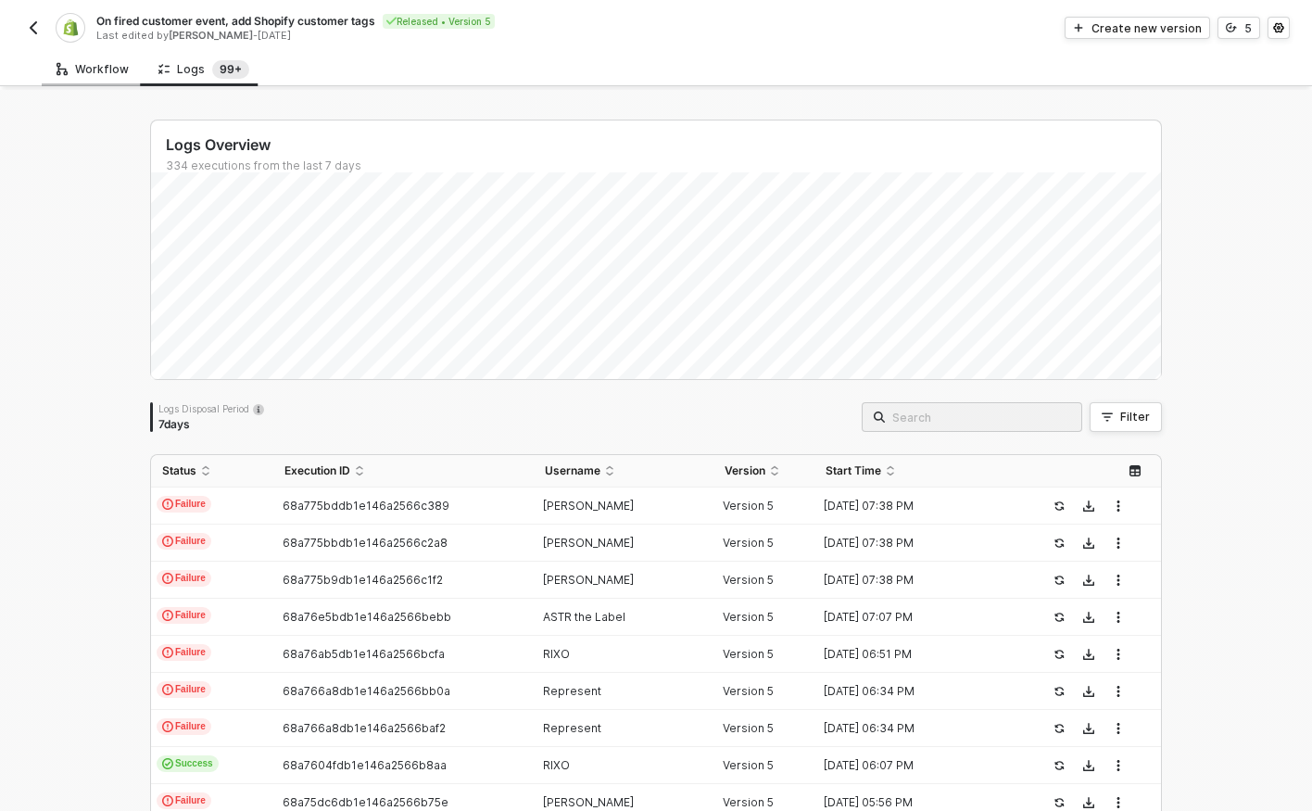
click at [100, 69] on div "Workflow" at bounding box center [93, 69] width 72 height 15
